Goal: Task Accomplishment & Management: Complete application form

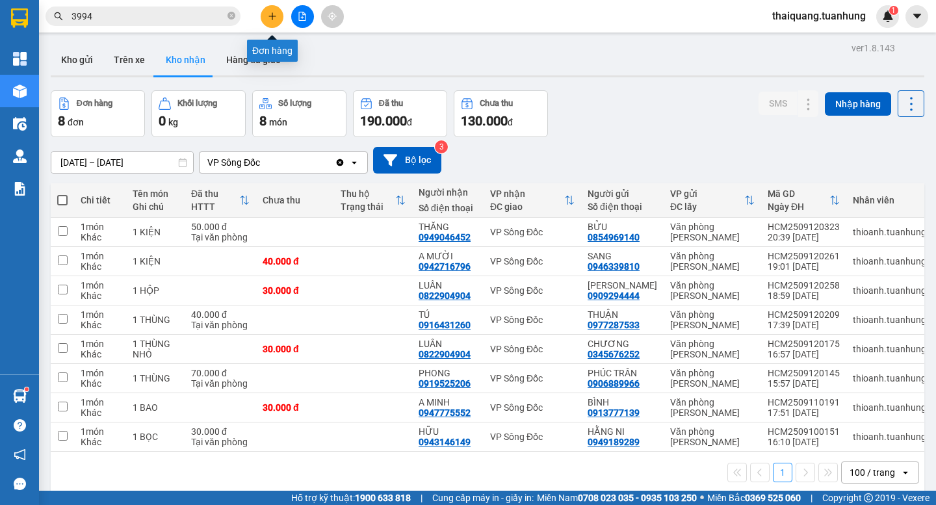
click at [268, 14] on icon "plus" at bounding box center [272, 16] width 9 height 9
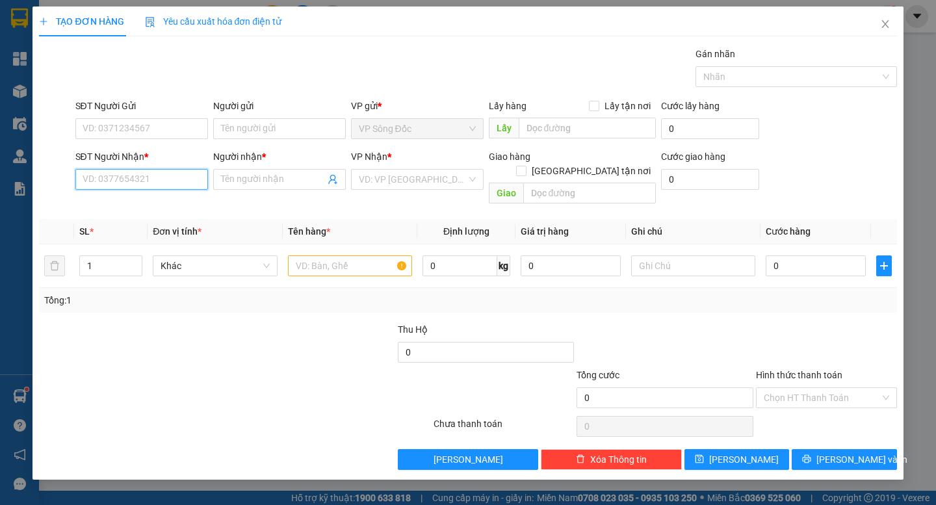
click at [151, 183] on input "SĐT Người Nhận *" at bounding box center [141, 179] width 133 height 21
type input "0982872850"
click at [248, 180] on input "Người nhận *" at bounding box center [273, 179] width 104 height 14
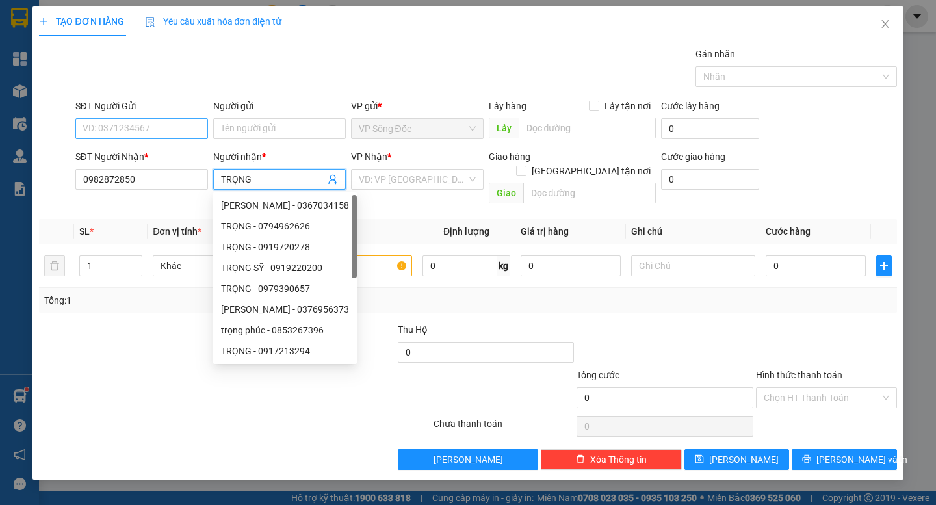
type input "TRỌNG"
click at [180, 130] on input "SĐT Người Gửi" at bounding box center [141, 128] width 133 height 21
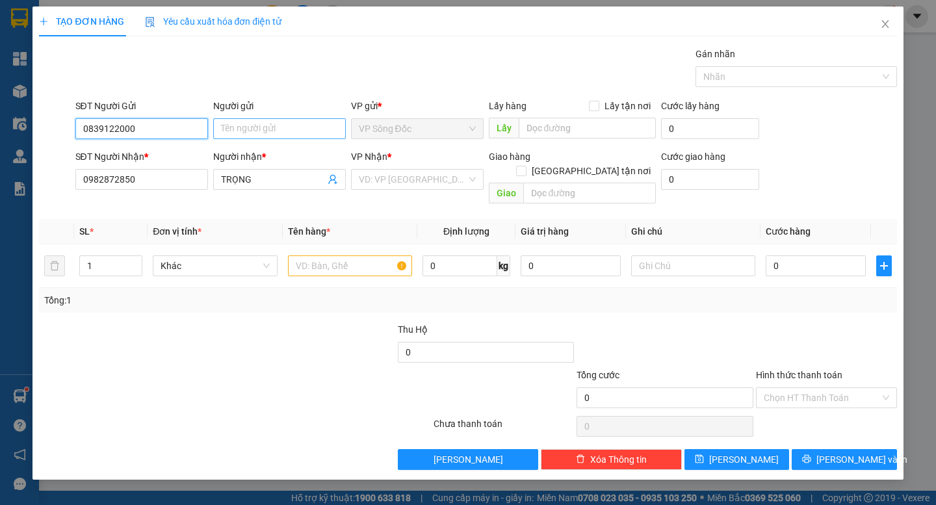
type input "0839122000"
click at [276, 129] on input "Người gửi" at bounding box center [279, 128] width 133 height 21
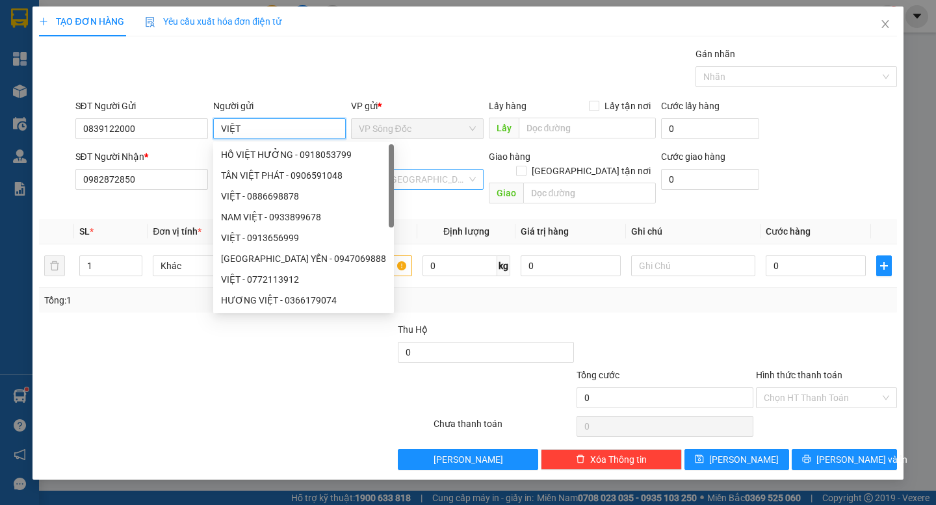
type input "VIỆT"
click at [429, 183] on input "search" at bounding box center [413, 180] width 108 height 20
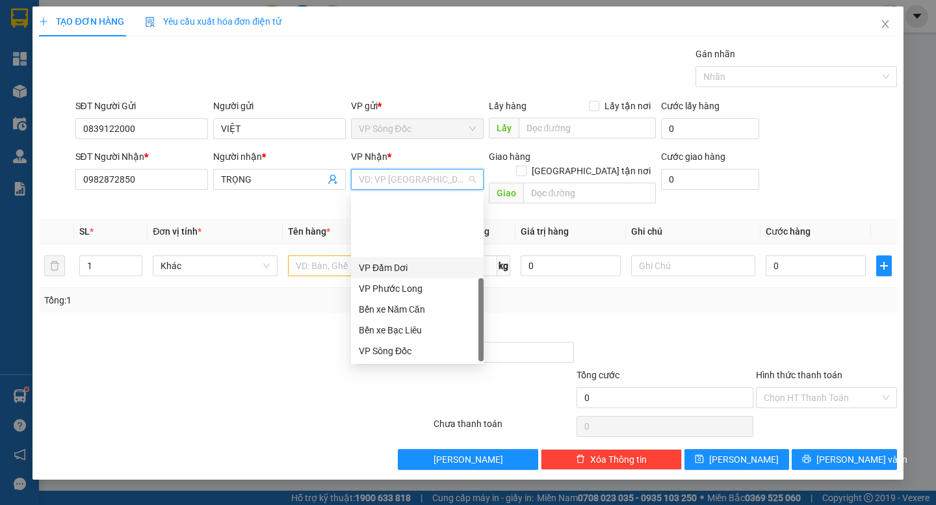
scroll to position [83, 0]
click at [408, 287] on div "VP Cần Thơ" at bounding box center [417, 289] width 117 height 14
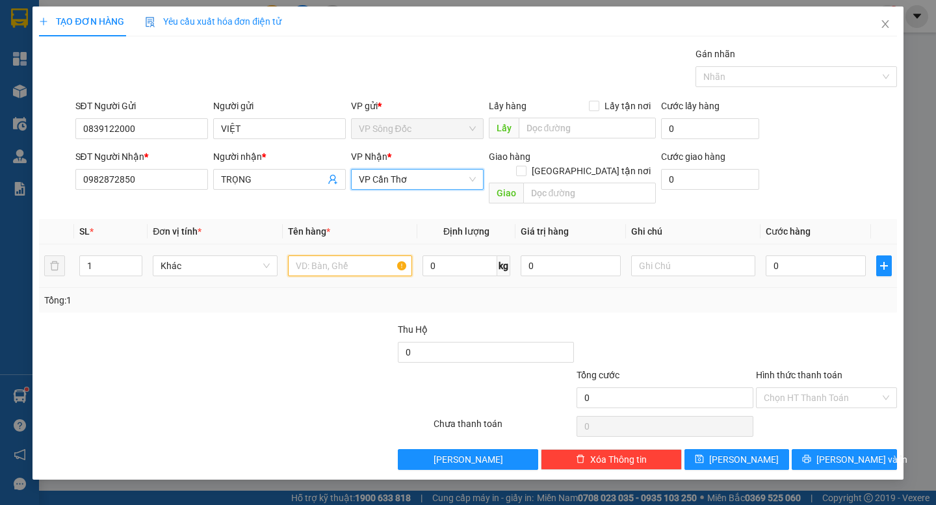
click at [328, 256] on input "text" at bounding box center [350, 266] width 124 height 21
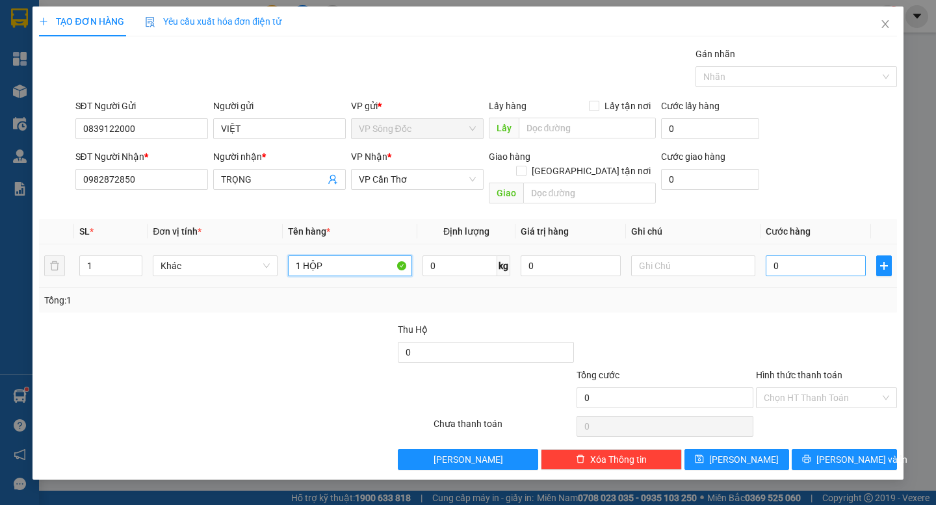
type input "1 HỘP"
click at [845, 258] on input "0" at bounding box center [816, 266] width 100 height 21
type input "3"
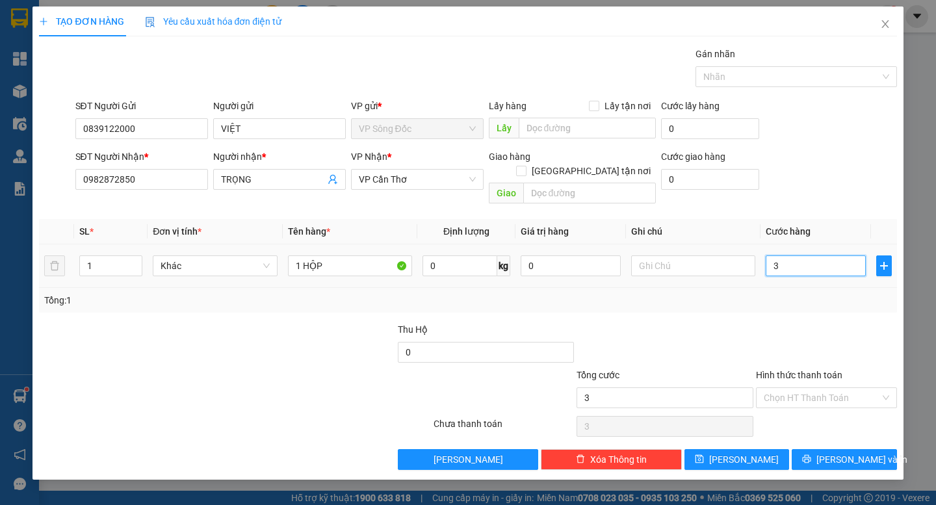
type input "30"
type input "300"
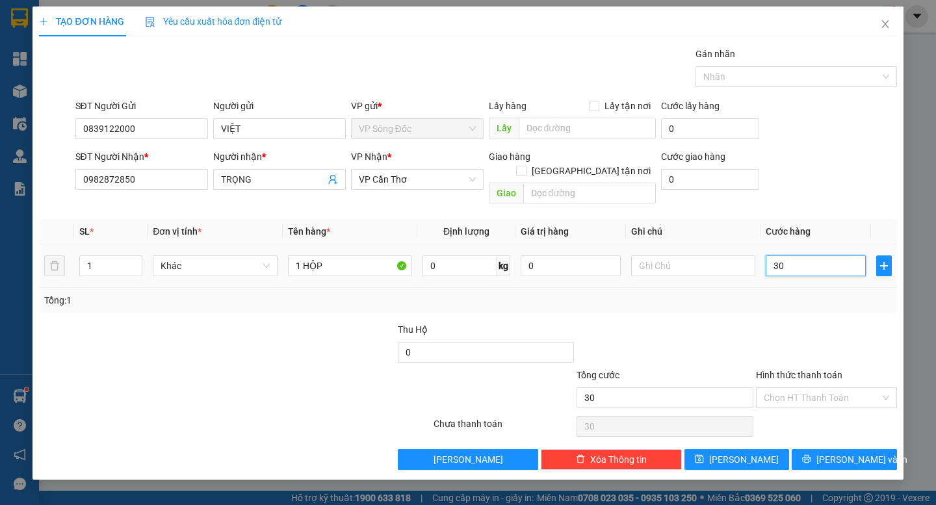
type input "300"
type input "3.000"
type input "30.000"
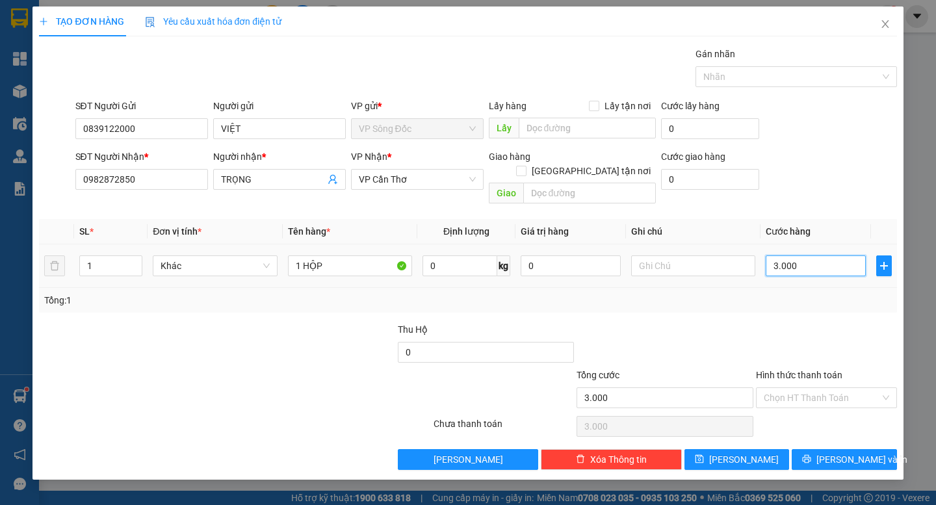
type input "30.000"
click at [842, 453] on span "[PERSON_NAME] và In" at bounding box center [862, 460] width 91 height 14
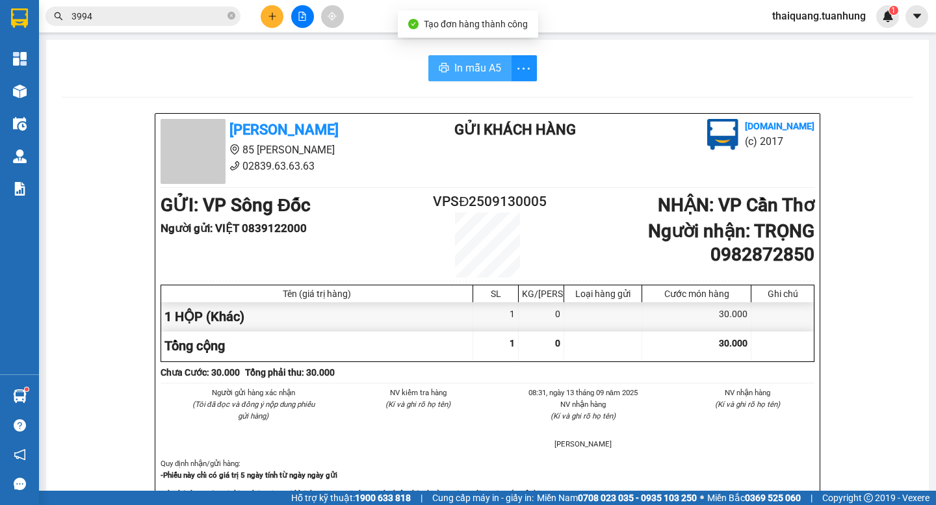
click at [461, 71] on span "In mẫu A5" at bounding box center [478, 68] width 47 height 16
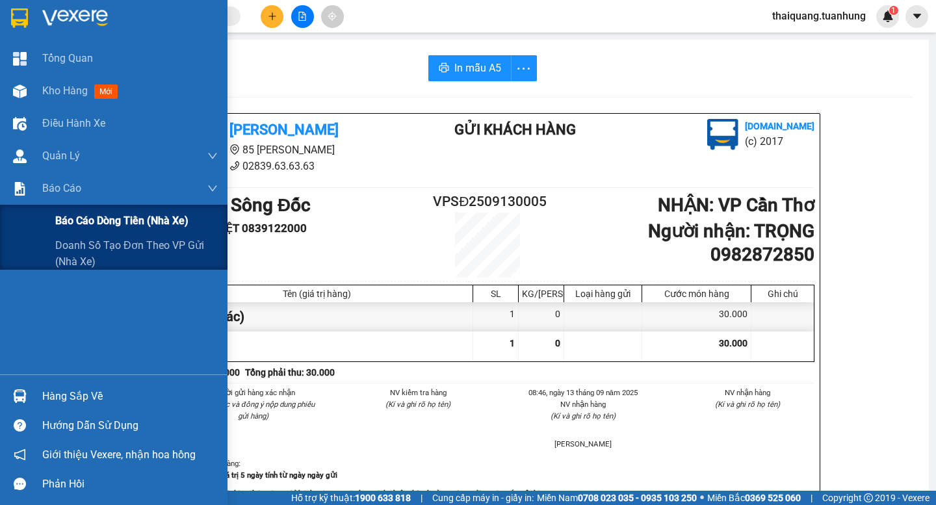
click at [60, 215] on span "Báo cáo dòng tiền (nhà xe)" at bounding box center [121, 221] width 133 height 16
